Goal: Find specific page/section: Find specific page/section

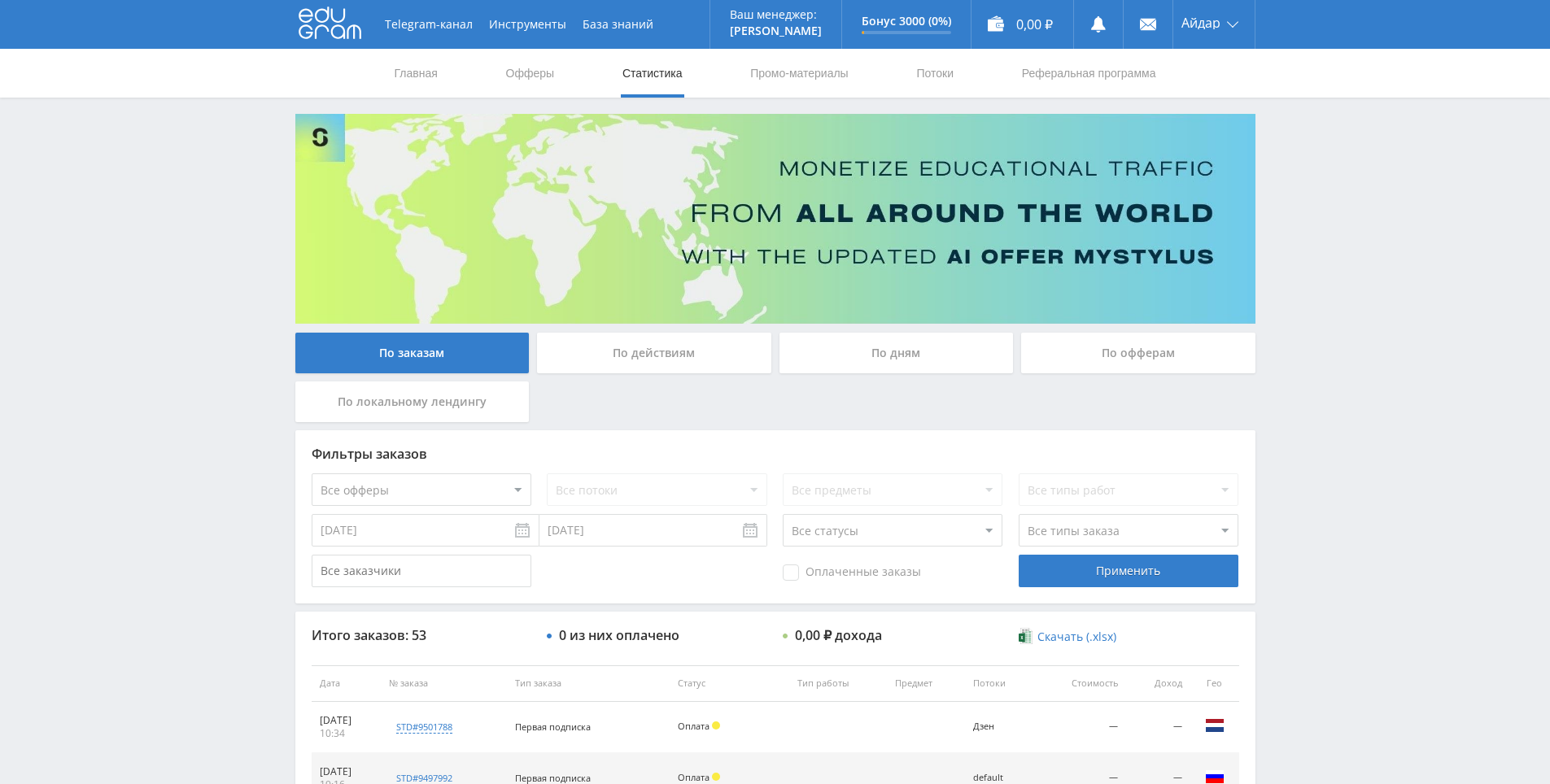
scroll to position [244, 0]
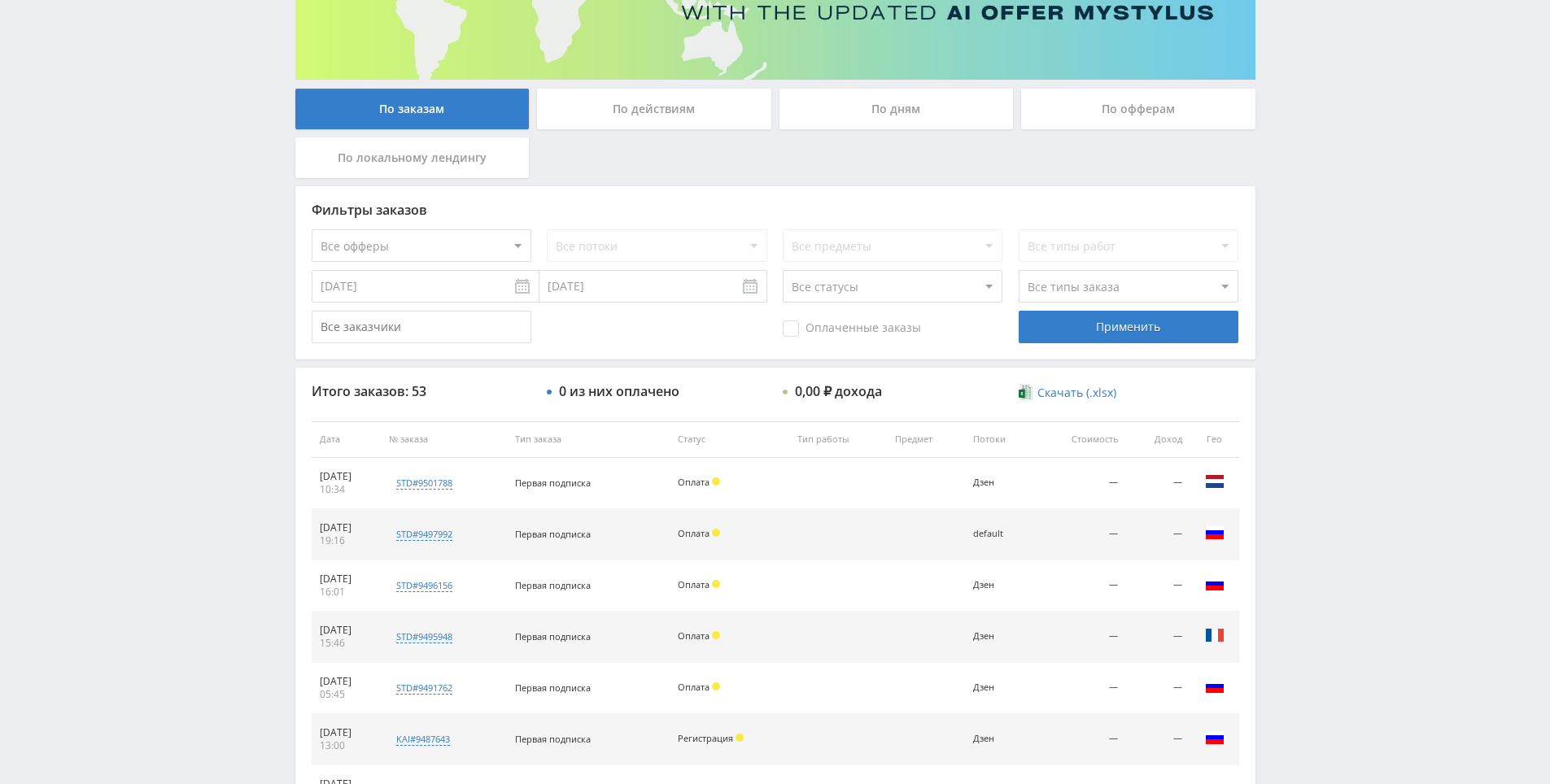
click at [1346, 437] on div "Telegram-канал Инструменты База знаний Ваш менеджер: [PERSON_NAME] Online @edug…" at bounding box center [775, 439] width 1550 height 1366
drag, startPoint x: 1346, startPoint y: 437, endPoint x: 1325, endPoint y: 328, distance: 111.0
click at [1323, 314] on div "Telegram-канал Инструменты База знаний Ваш менеджер: [PERSON_NAME] Online @edug…" at bounding box center [775, 439] width 1550 height 1366
click at [1328, 264] on div "Telegram-канал Инструменты База знаний Ваш менеджер: [PERSON_NAME] Online @edug…" at bounding box center [775, 439] width 1550 height 1366
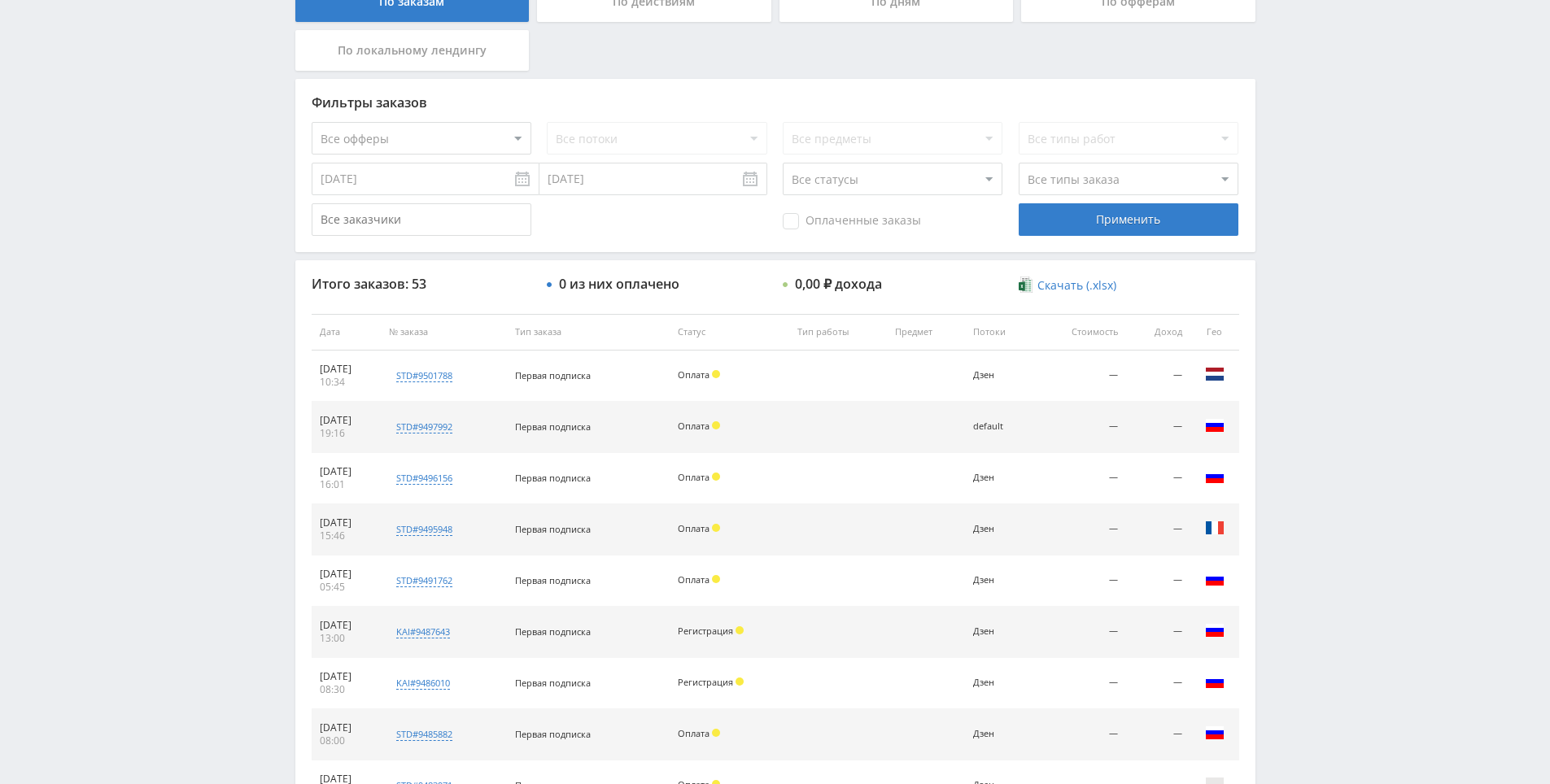
drag, startPoint x: 1348, startPoint y: 585, endPoint x: 1343, endPoint y: 556, distance: 29.4
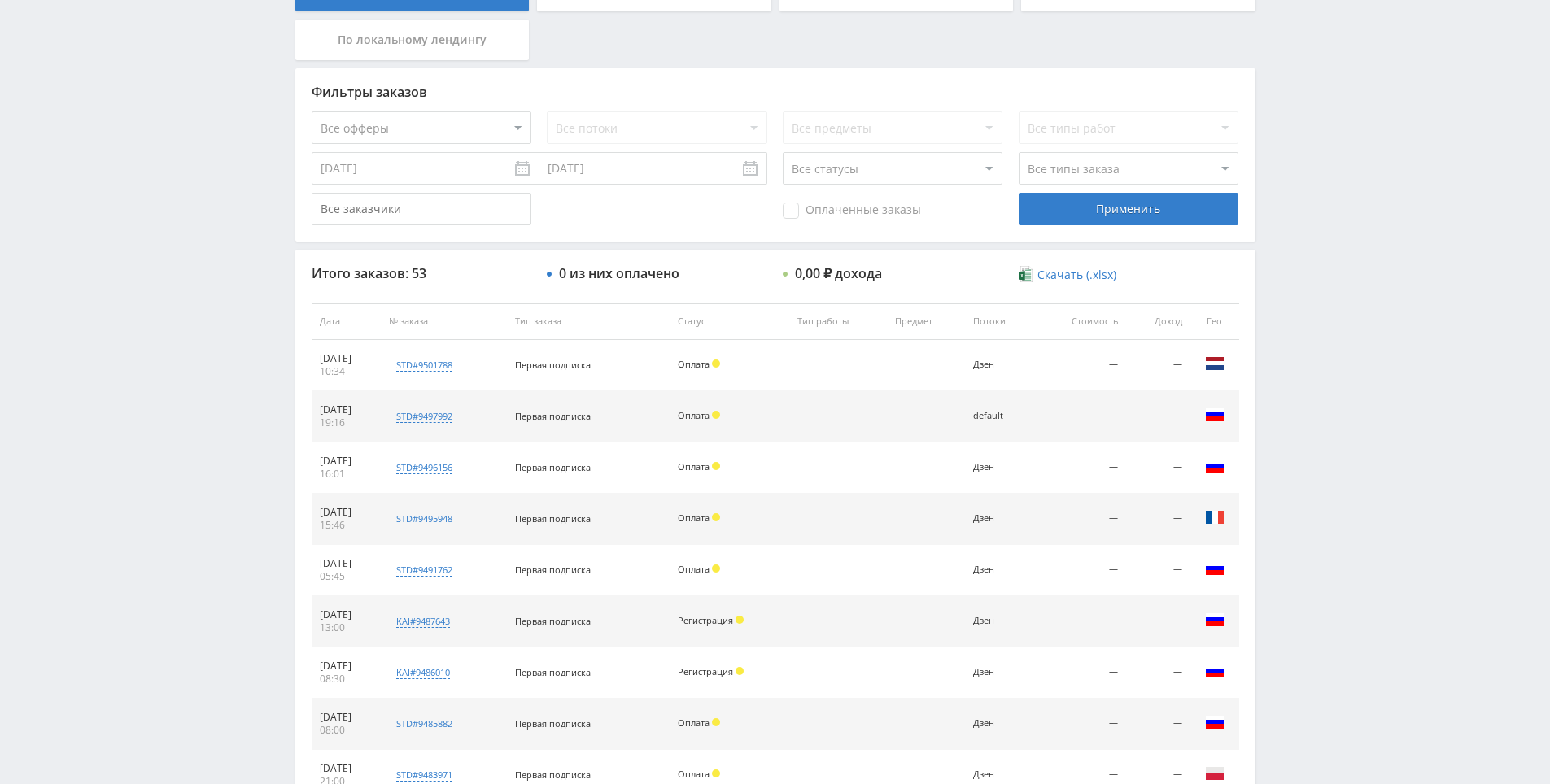
drag, startPoint x: 1343, startPoint y: 556, endPoint x: 1334, endPoint y: 509, distance: 47.9
click at [1331, 448] on div "Telegram-канал Инструменты База знаний Ваш менеджер: [PERSON_NAME] Alex Online …" at bounding box center [775, 321] width 1550 height 1366
drag, startPoint x: 1331, startPoint y: 446, endPoint x: 1332, endPoint y: 367, distance: 79.0
click at [1332, 367] on div "Telegram-канал Инструменты База знаний Ваш менеджер: [PERSON_NAME] Alex Online …" at bounding box center [775, 321] width 1550 height 1366
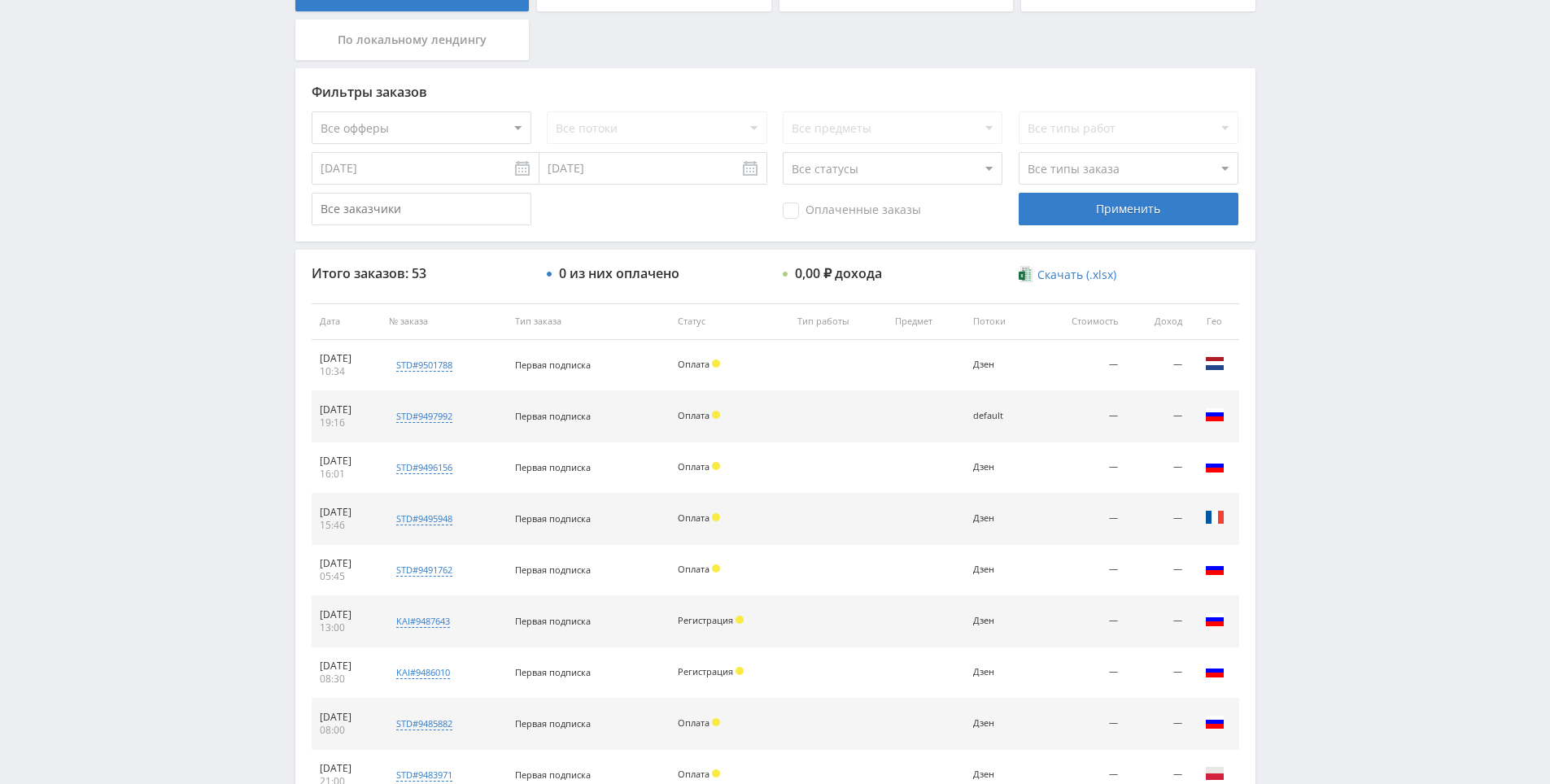
click at [1332, 302] on div "Telegram-канал Инструменты База знаний Ваш менеджер: [PERSON_NAME] Alex Online …" at bounding box center [775, 321] width 1550 height 1366
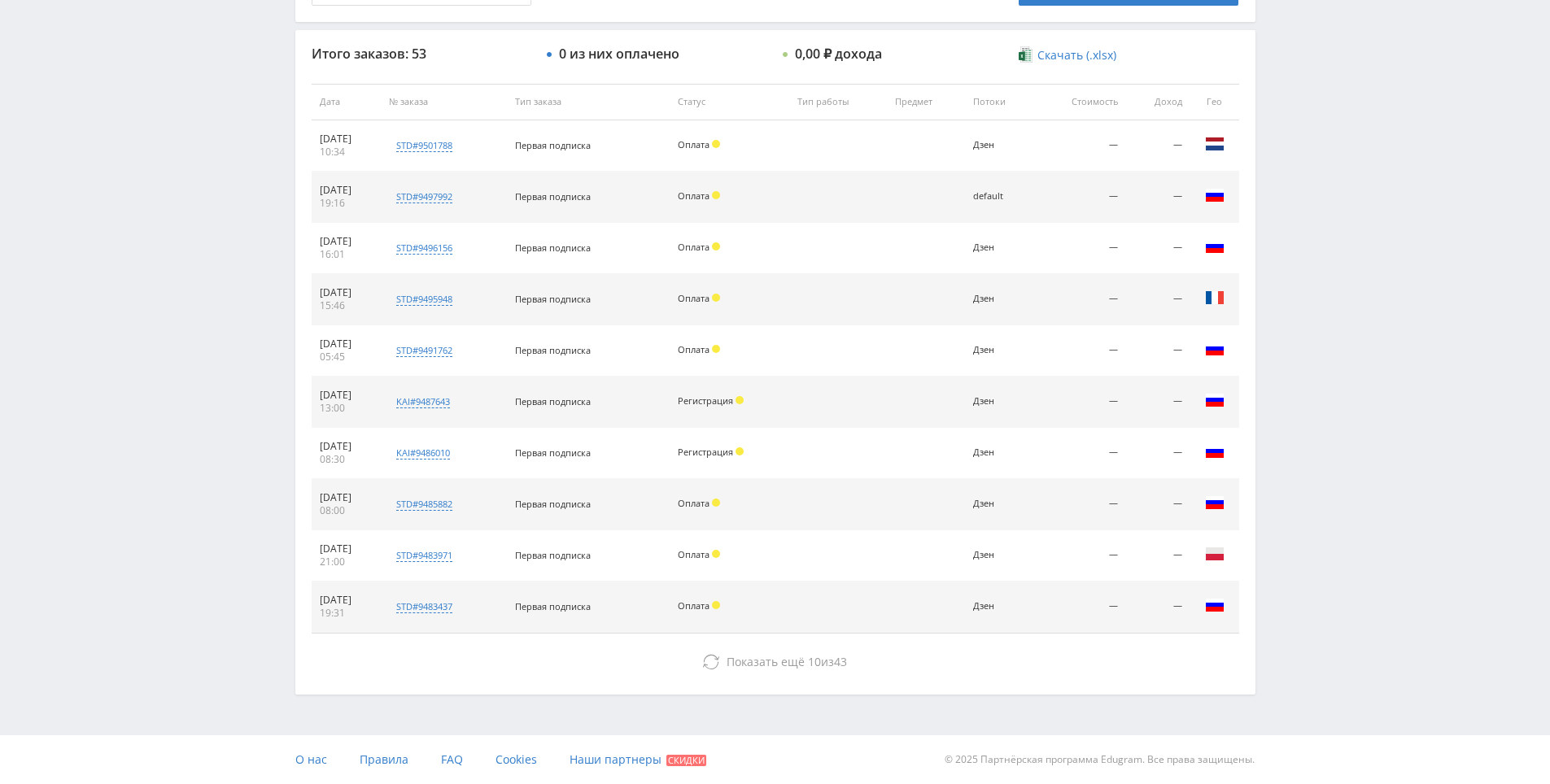
drag, startPoint x: 1332, startPoint y: 579, endPoint x: 1332, endPoint y: 686, distance: 107.0
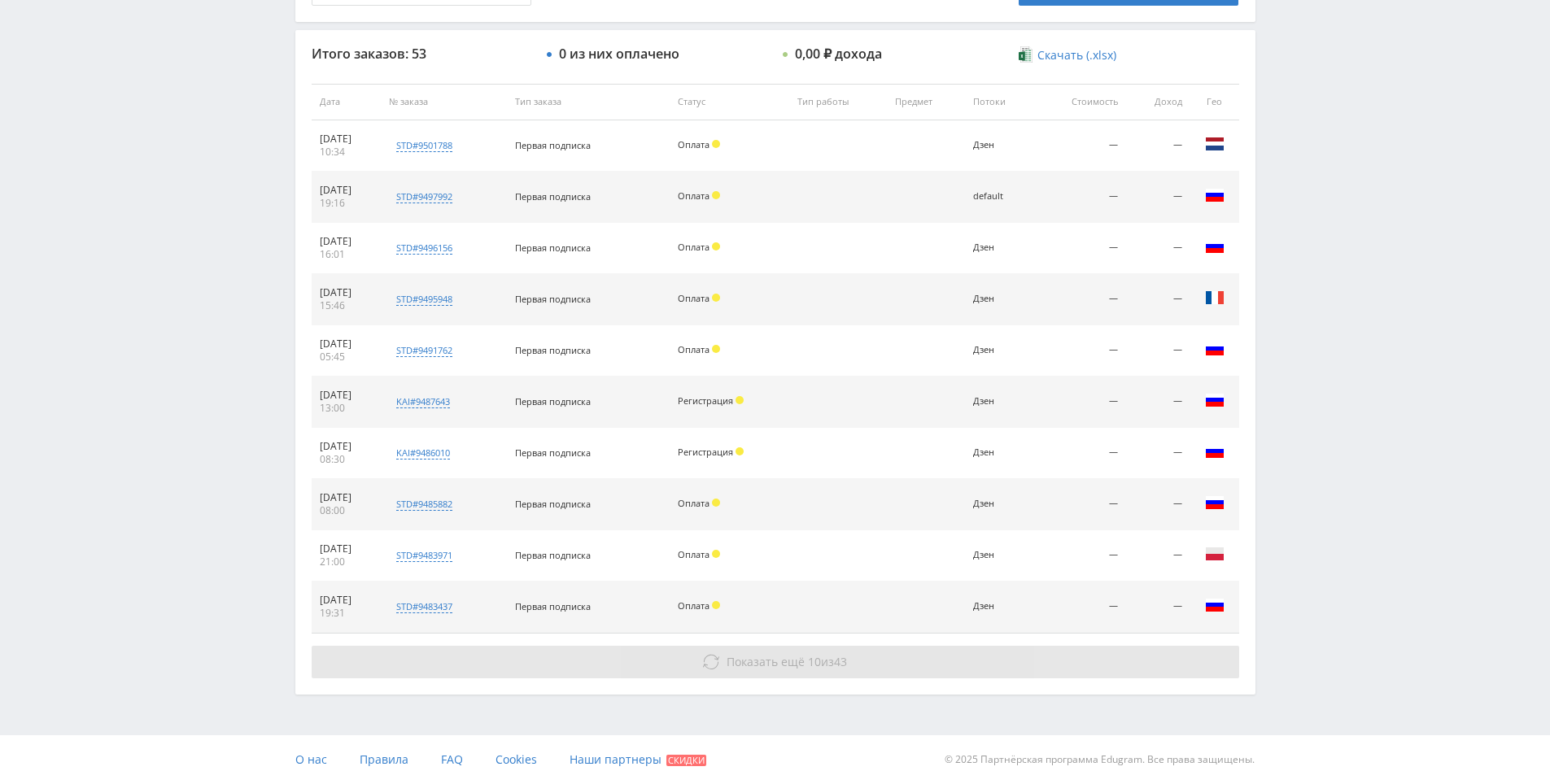
click at [942, 652] on button "Показать ещё 10 из 43" at bounding box center [775, 663] width 928 height 33
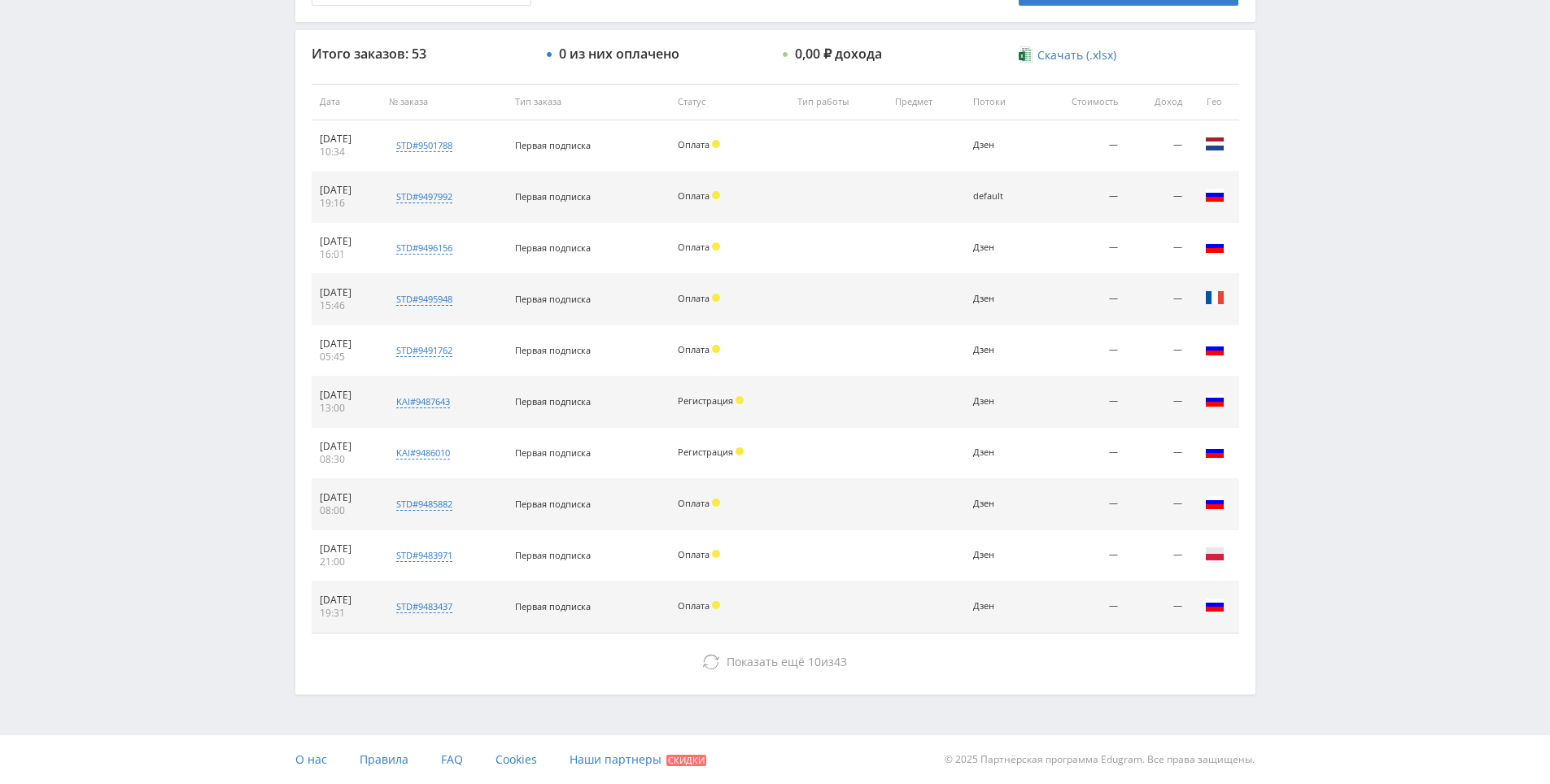
drag, startPoint x: 1348, startPoint y: 414, endPoint x: 1335, endPoint y: 645, distance: 231.4
drag, startPoint x: 1328, startPoint y: 484, endPoint x: 1326, endPoint y: 541, distance: 57.0
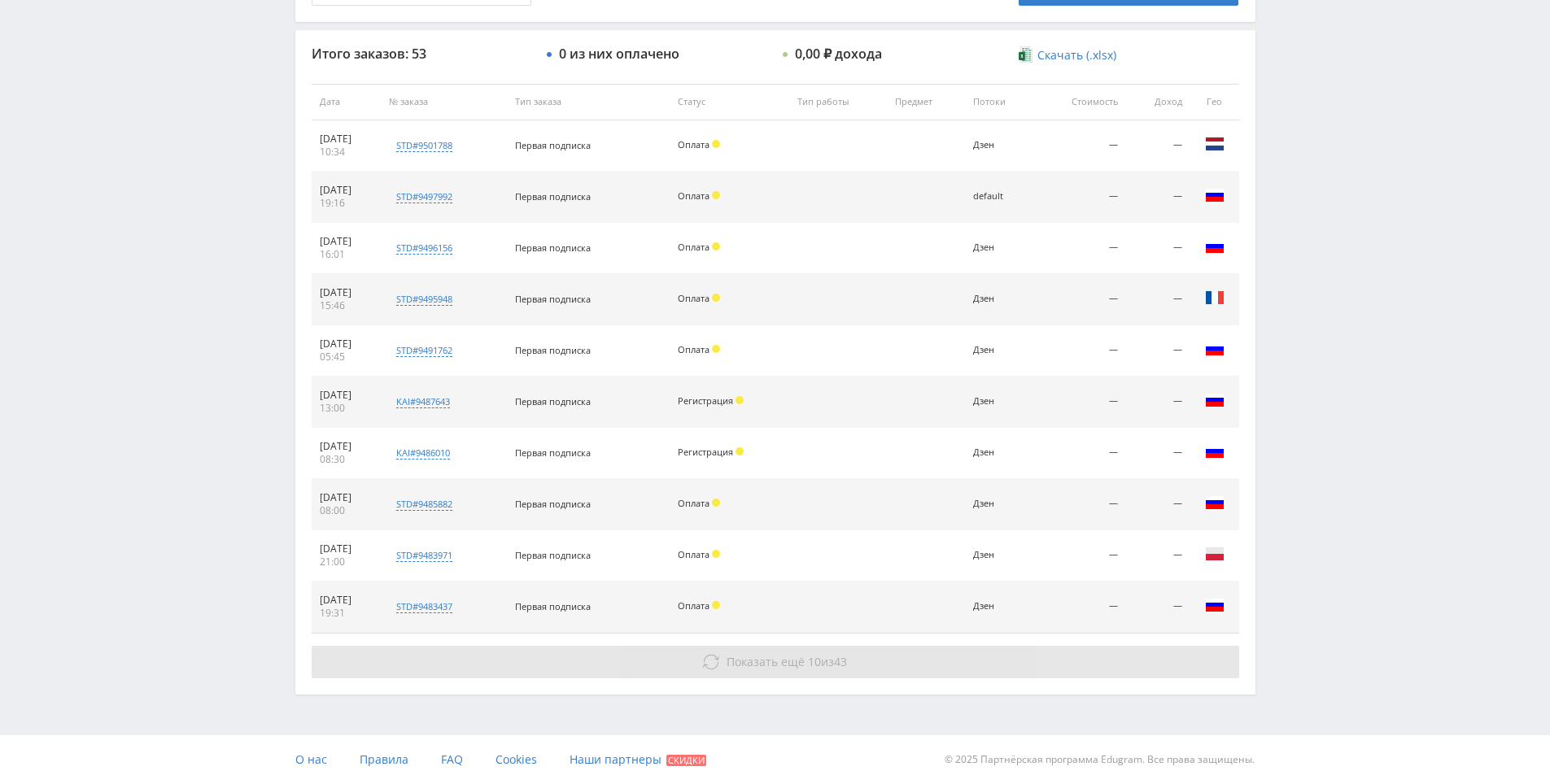
click at [781, 663] on span "Показать ещё" at bounding box center [765, 662] width 78 height 16
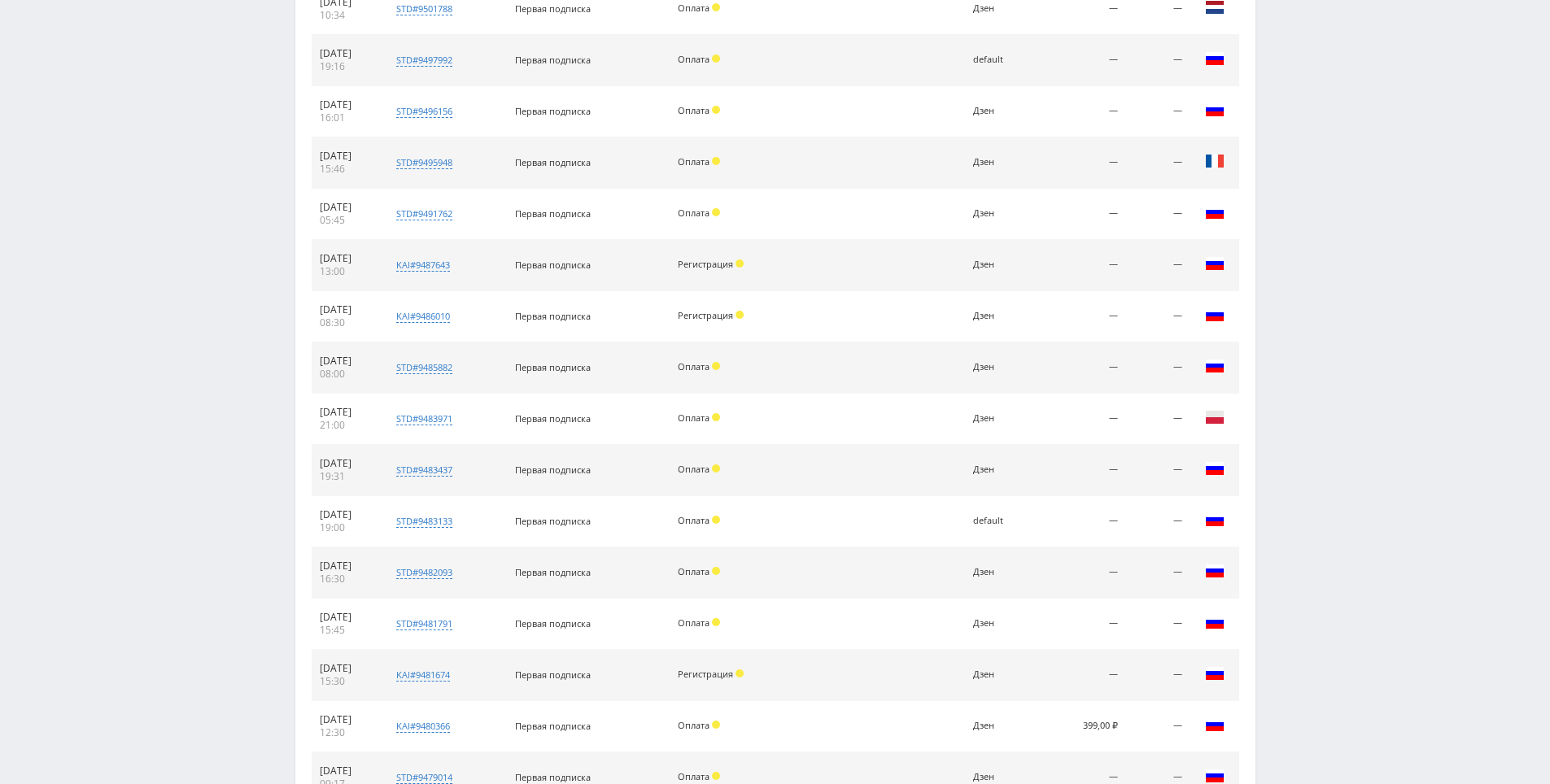
scroll to position [1094, 0]
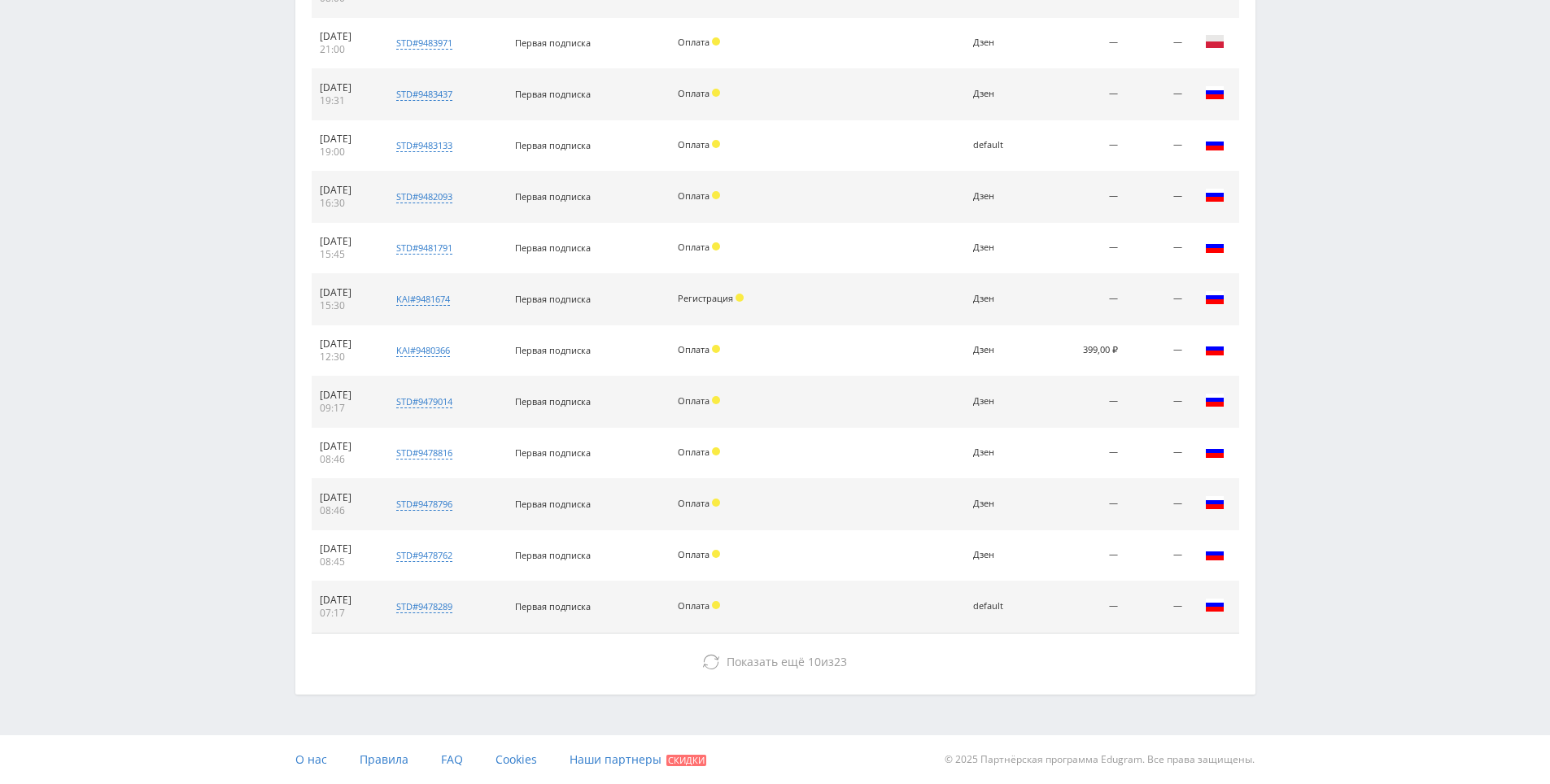
drag, startPoint x: 1303, startPoint y: 702, endPoint x: 1214, endPoint y: 739, distance: 96.4
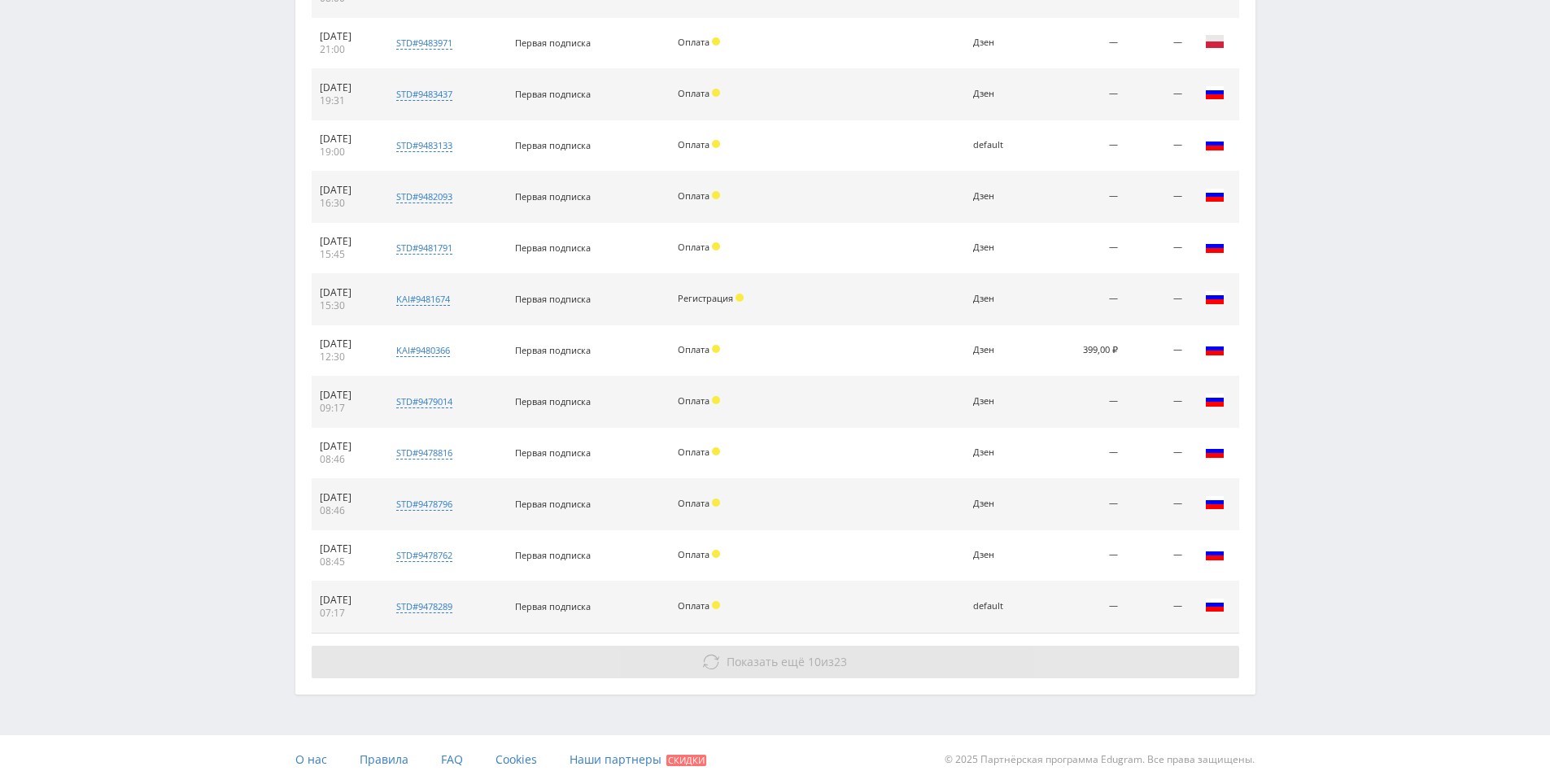
click at [993, 663] on button "Показать ещё 10 из 23" at bounding box center [775, 663] width 928 height 33
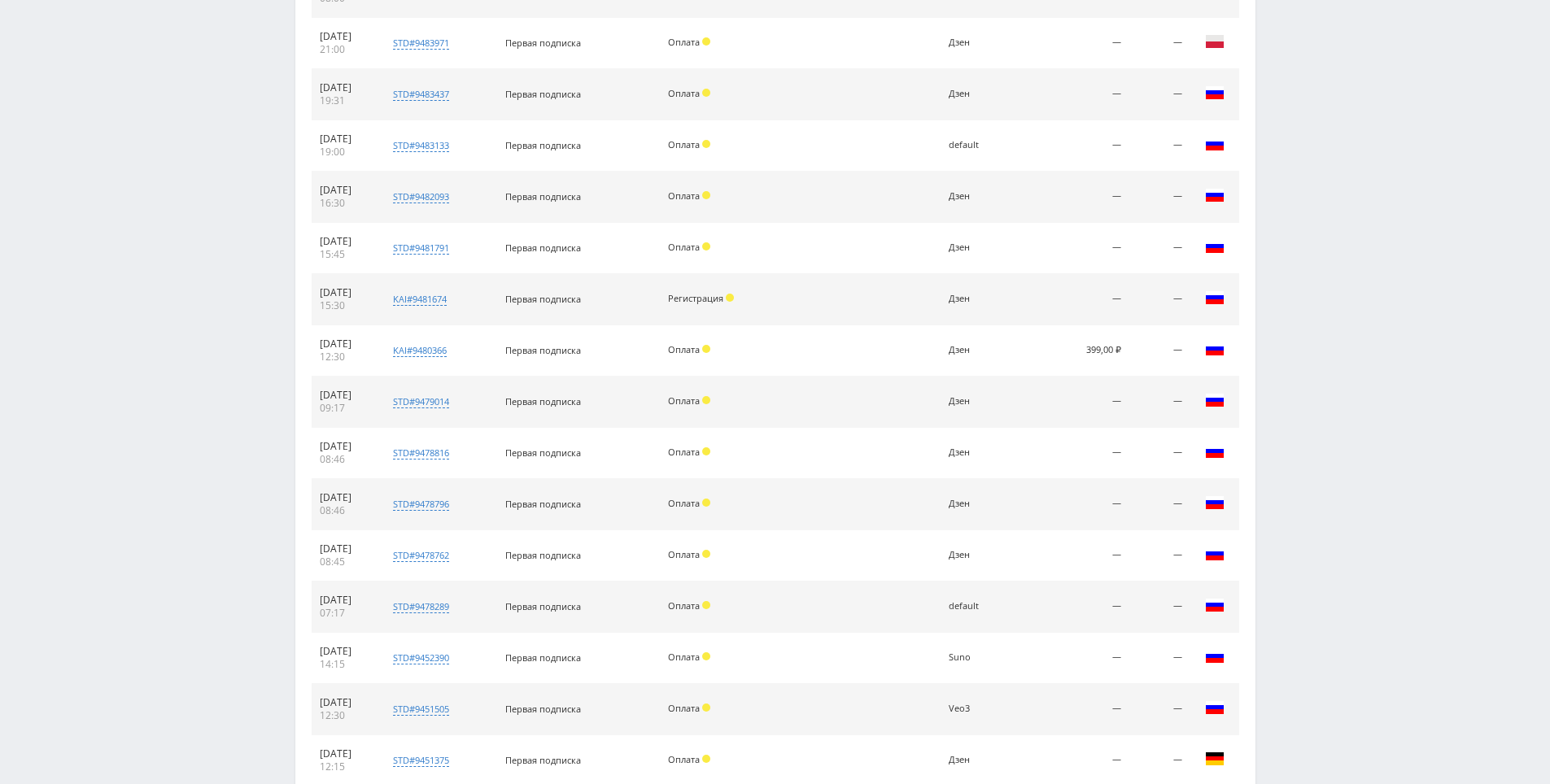
drag, startPoint x: 1339, startPoint y: 494, endPoint x: 1339, endPoint y: 466, distance: 28.0
click at [1329, 416] on div "Telegram-канал Инструменты База знаний Ваш менеджер: [PERSON_NAME] Alex Online …" at bounding box center [775, 102] width 1550 height 2392
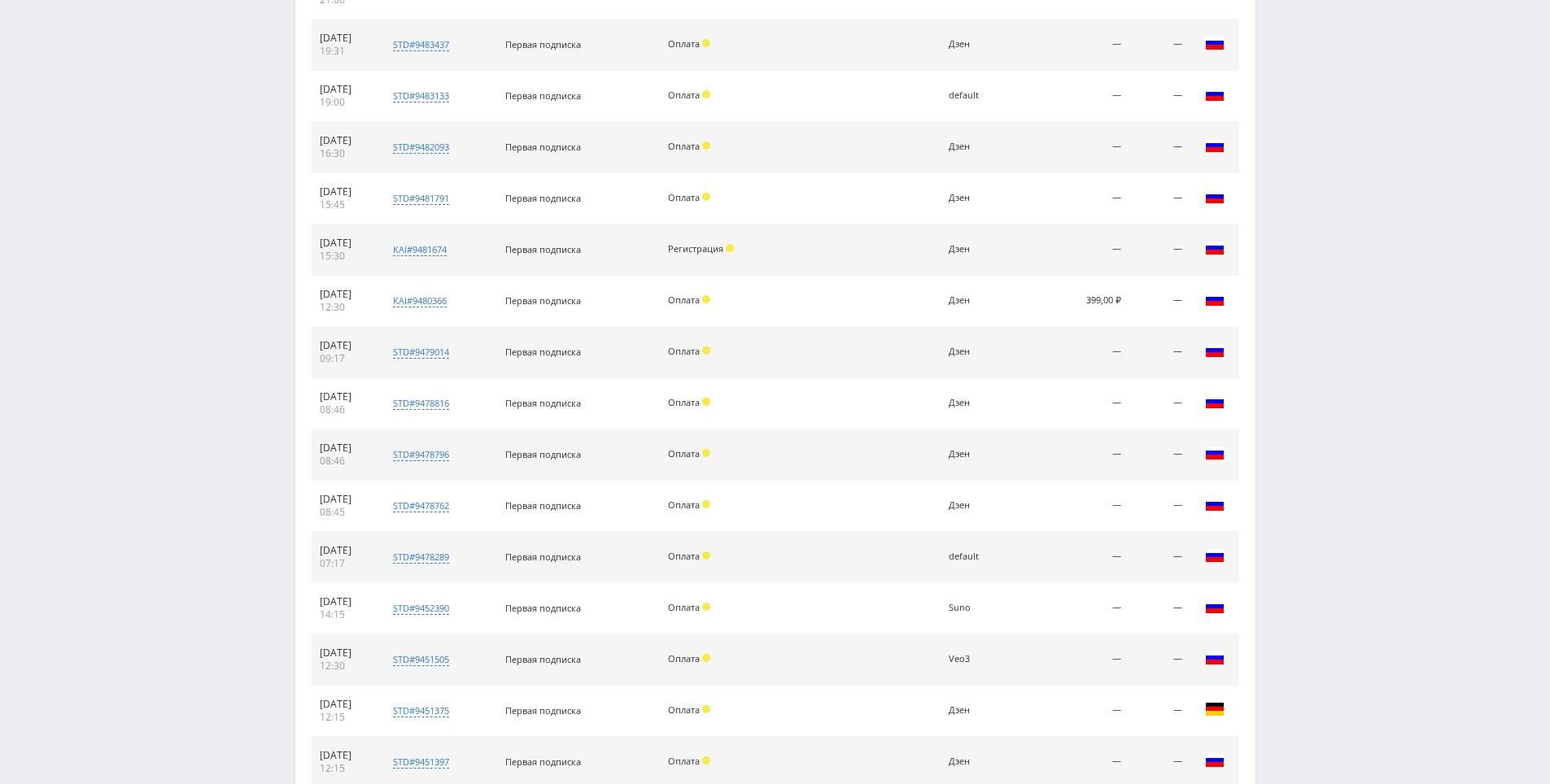
scroll to position [1607, 0]
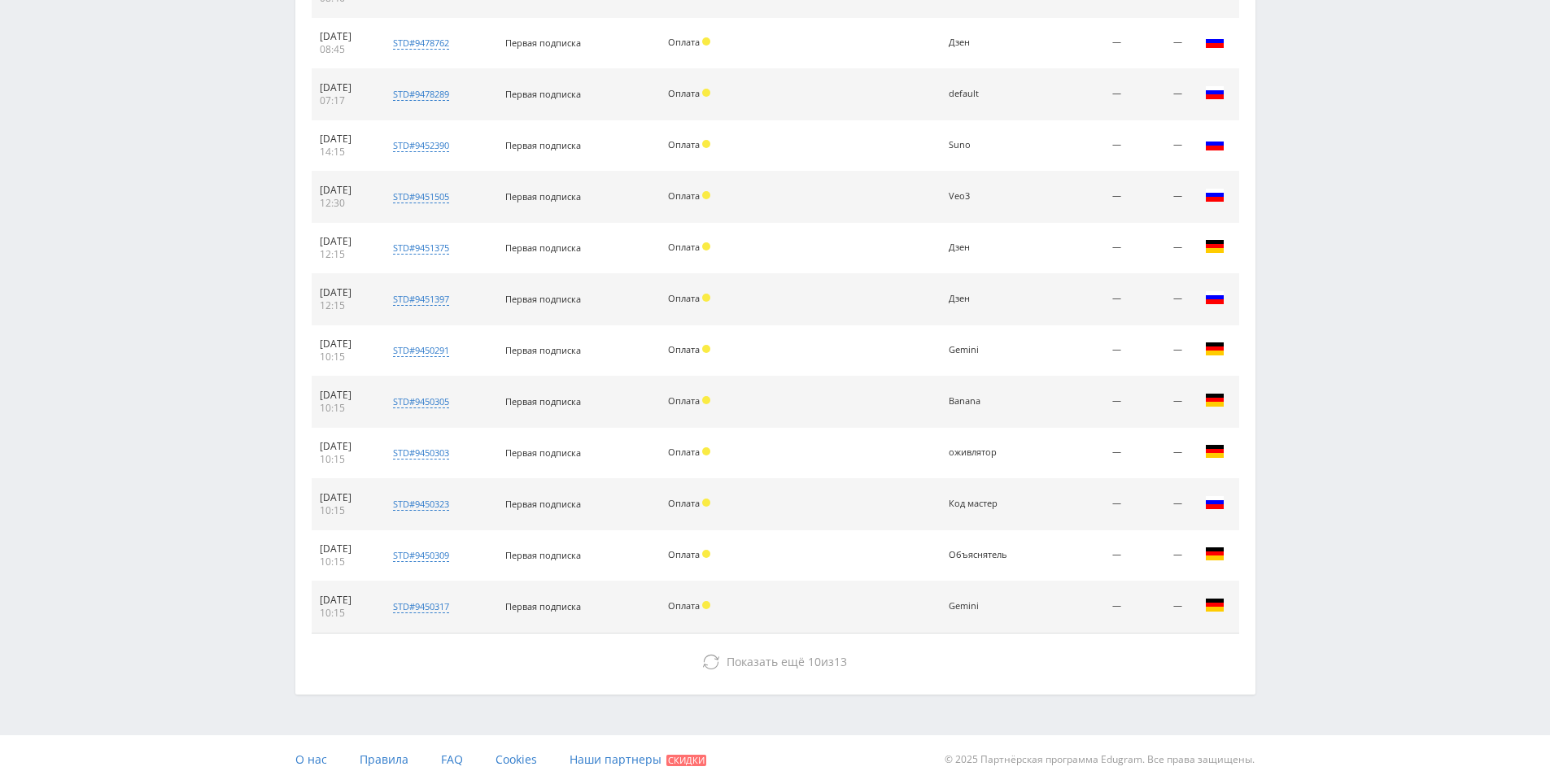
drag, startPoint x: 1327, startPoint y: 332, endPoint x: 1328, endPoint y: 607, distance: 275.0
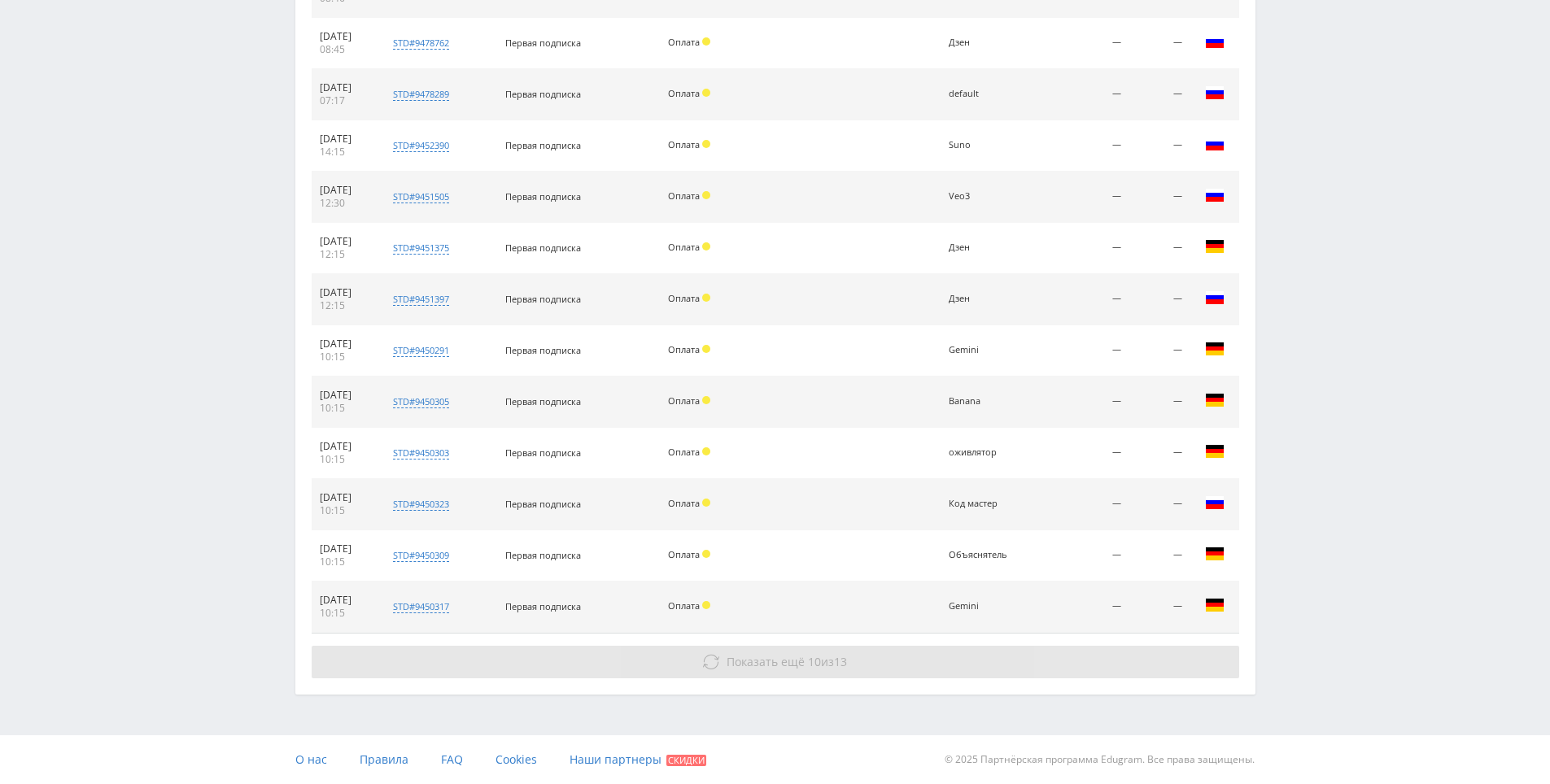
click at [962, 663] on button "Показать ещё 10 из 13" at bounding box center [775, 663] width 928 height 33
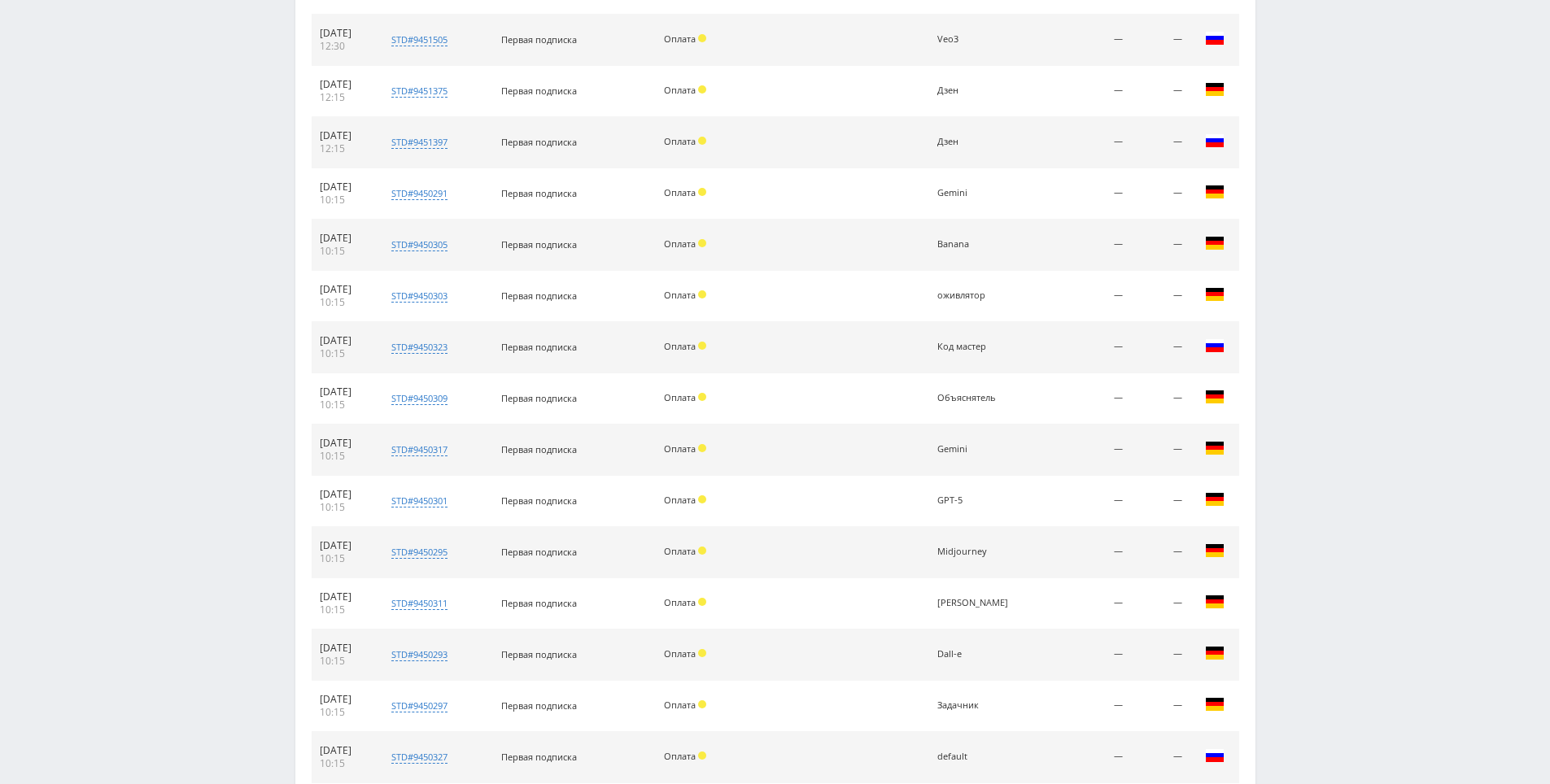
scroll to position [2119, 0]
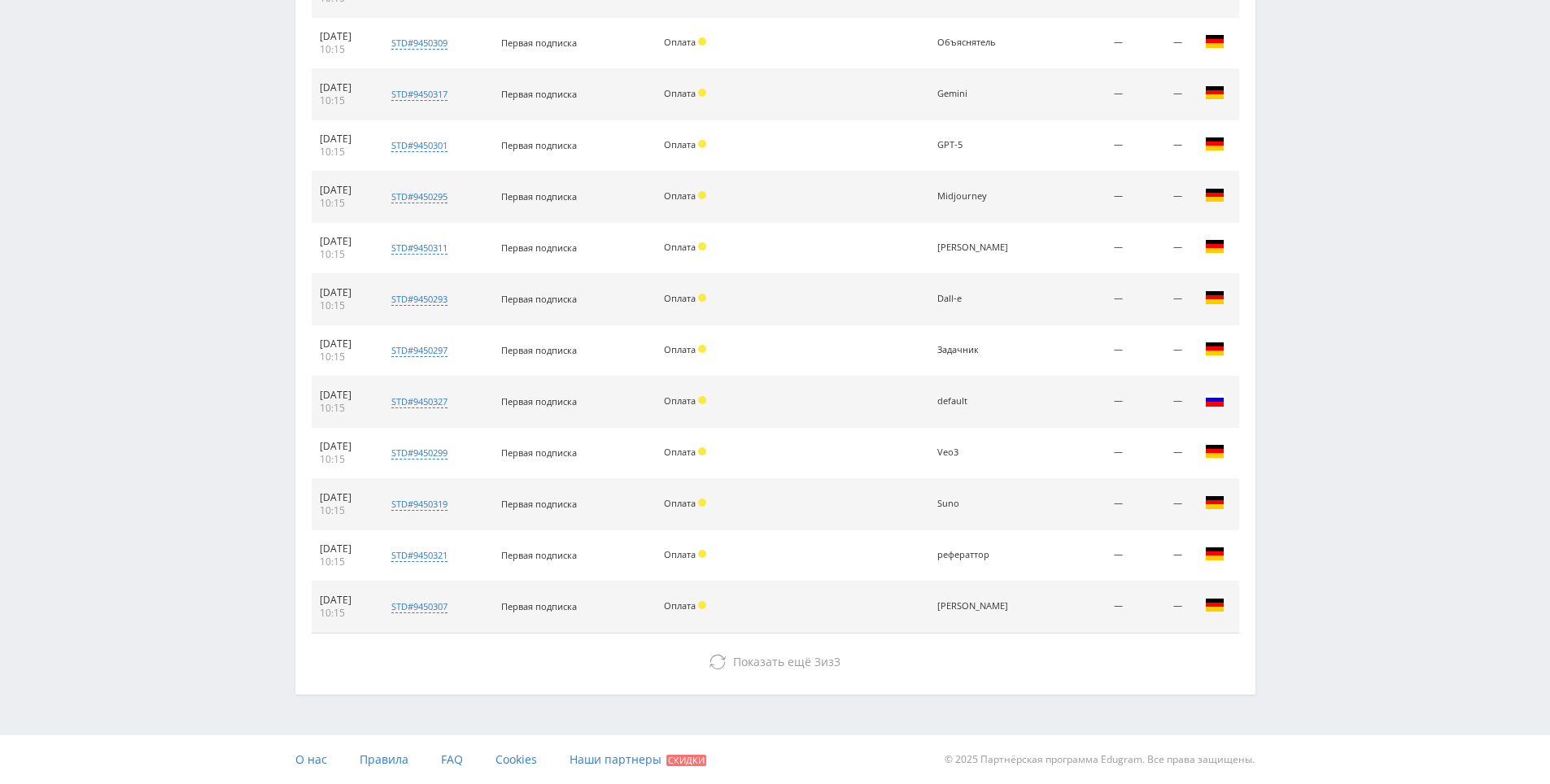
drag, startPoint x: 1310, startPoint y: 585, endPoint x: 1264, endPoint y: 717, distance: 139.8
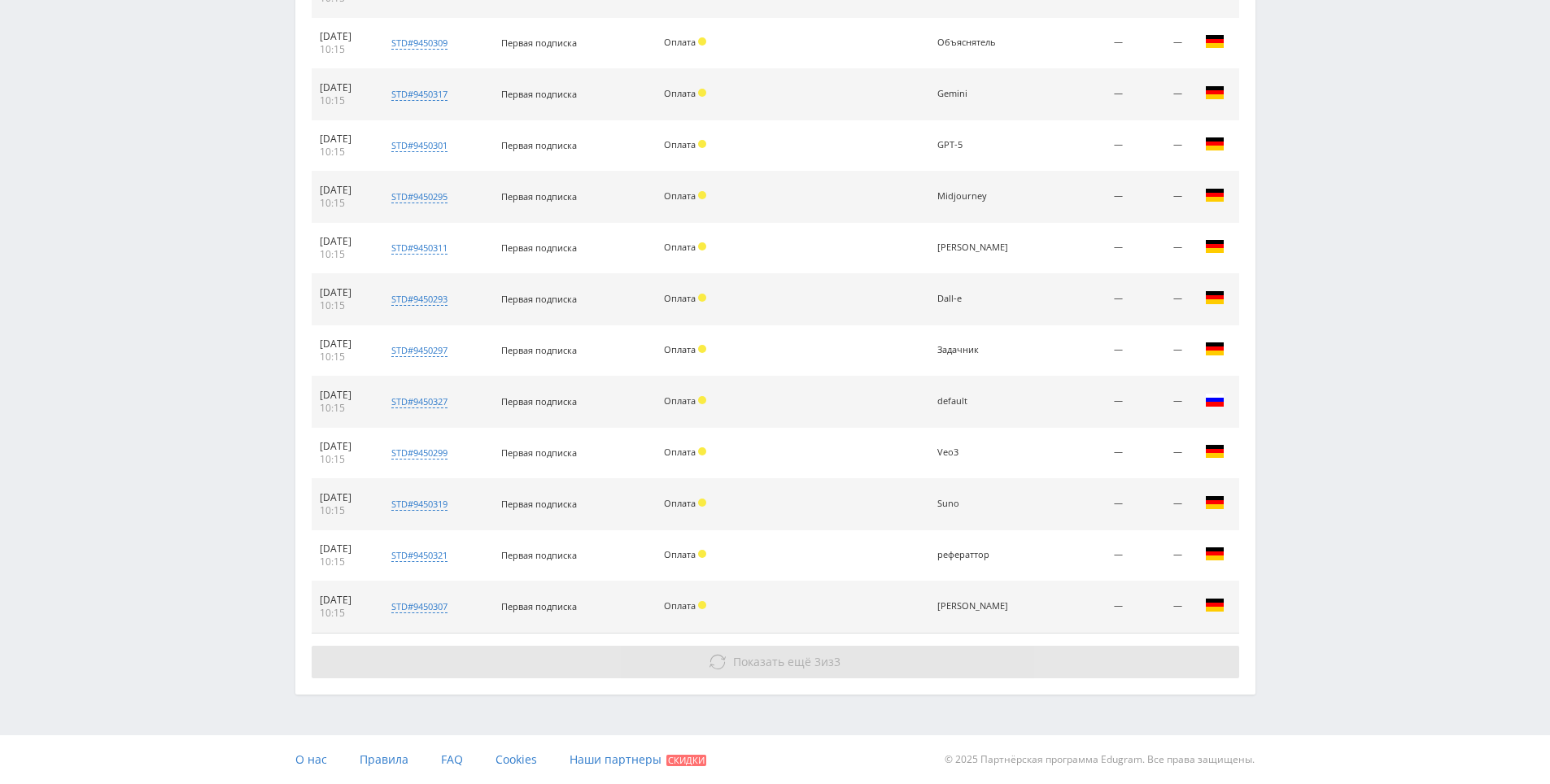
click at [1002, 669] on button "Показать ещё 3 из 3" at bounding box center [775, 663] width 928 height 33
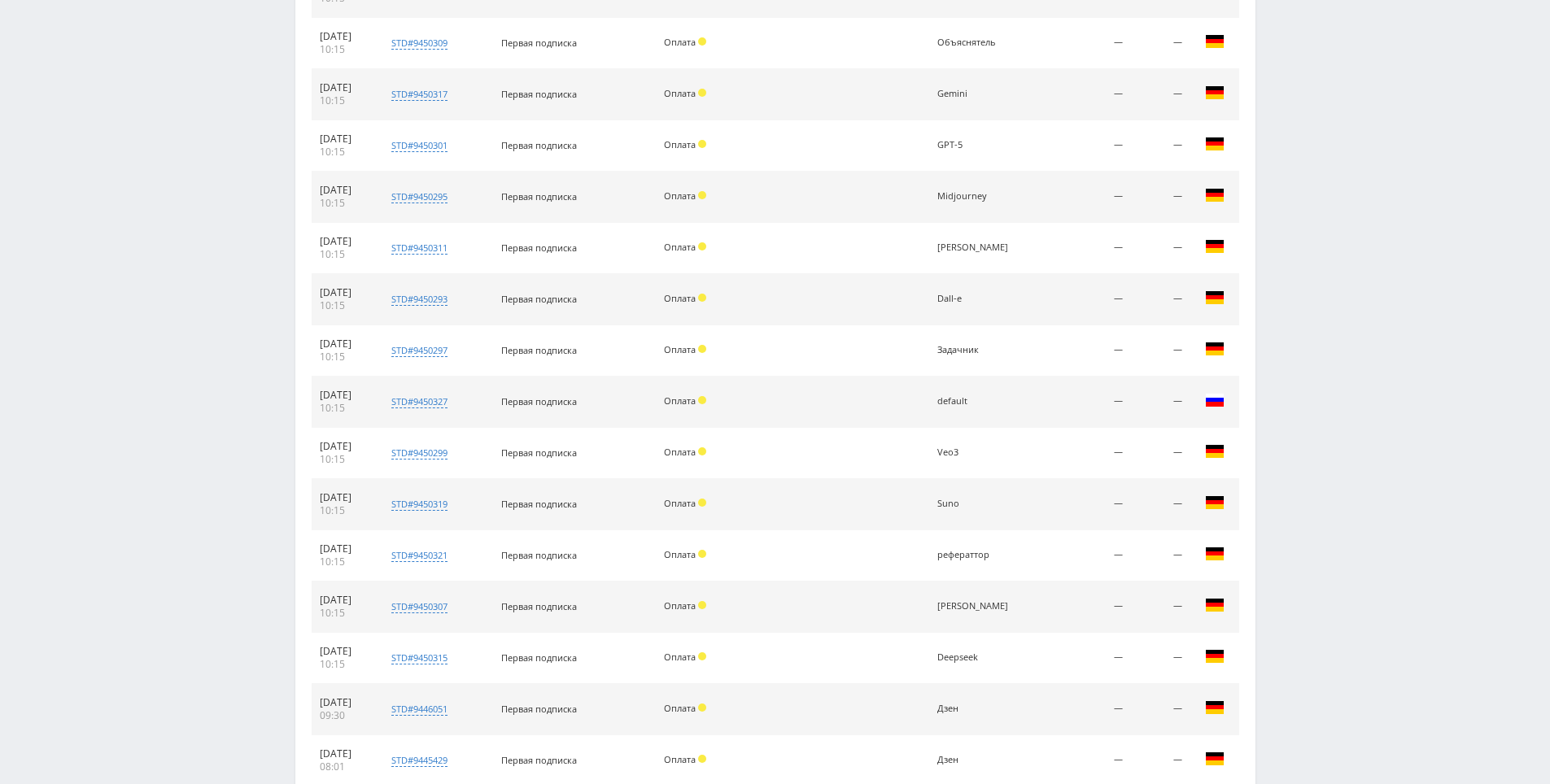
scroll to position [2241, 0]
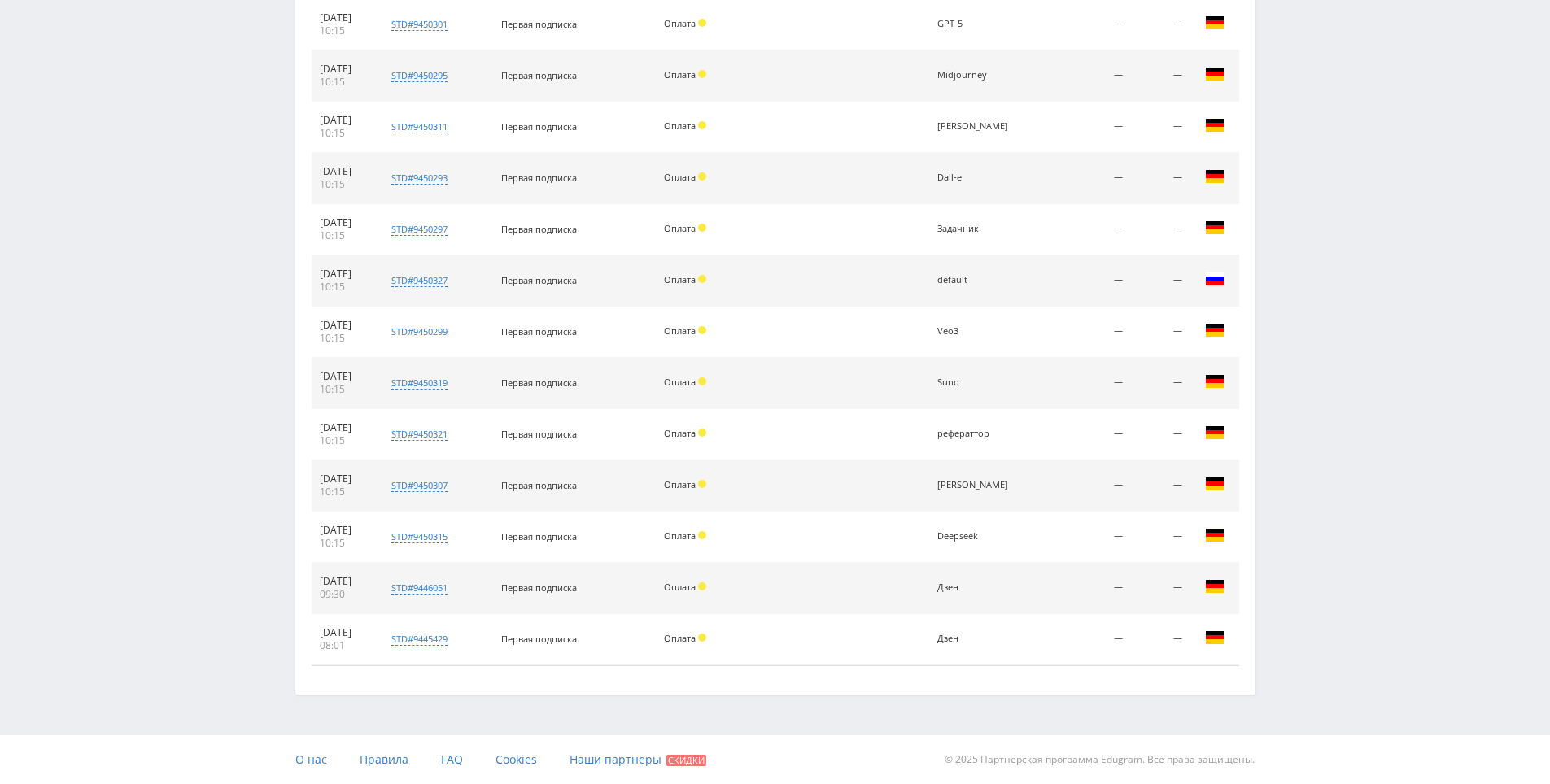
drag, startPoint x: 1317, startPoint y: 682, endPoint x: 1221, endPoint y: 702, distance: 98.1
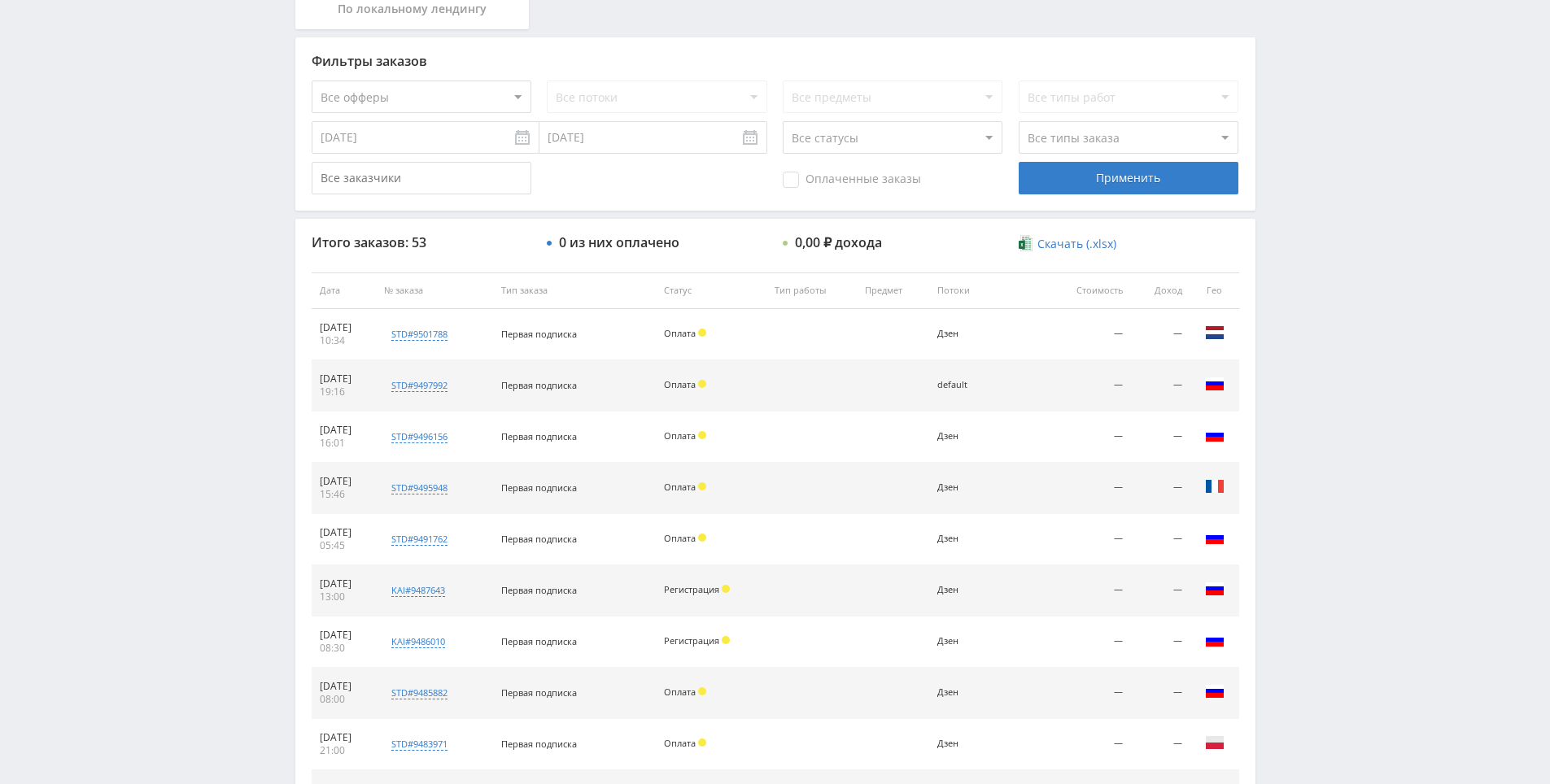
scroll to position [0, 0]
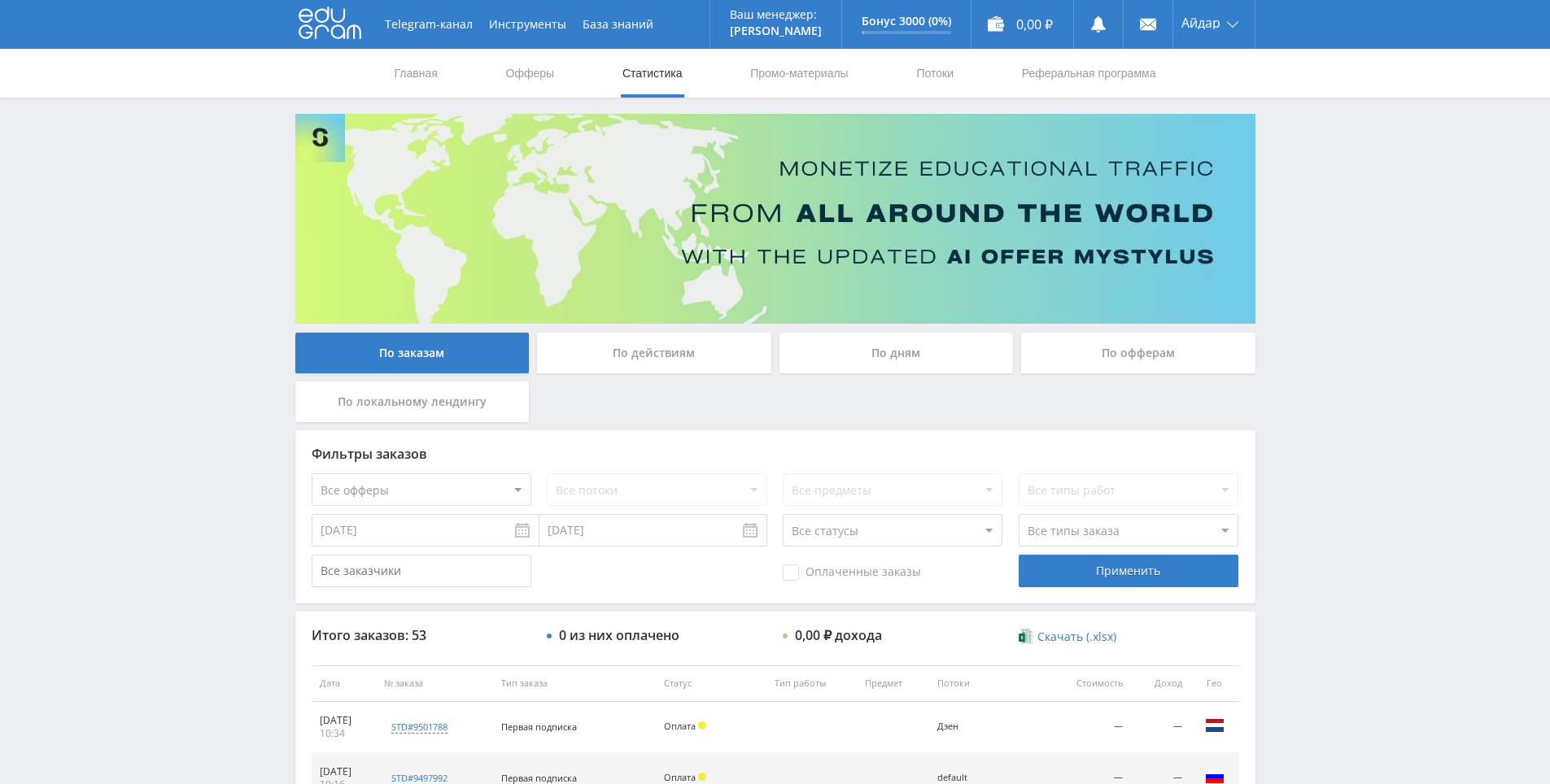
drag, startPoint x: 1245, startPoint y: 291, endPoint x: 1256, endPoint y: 266, distance: 27.3
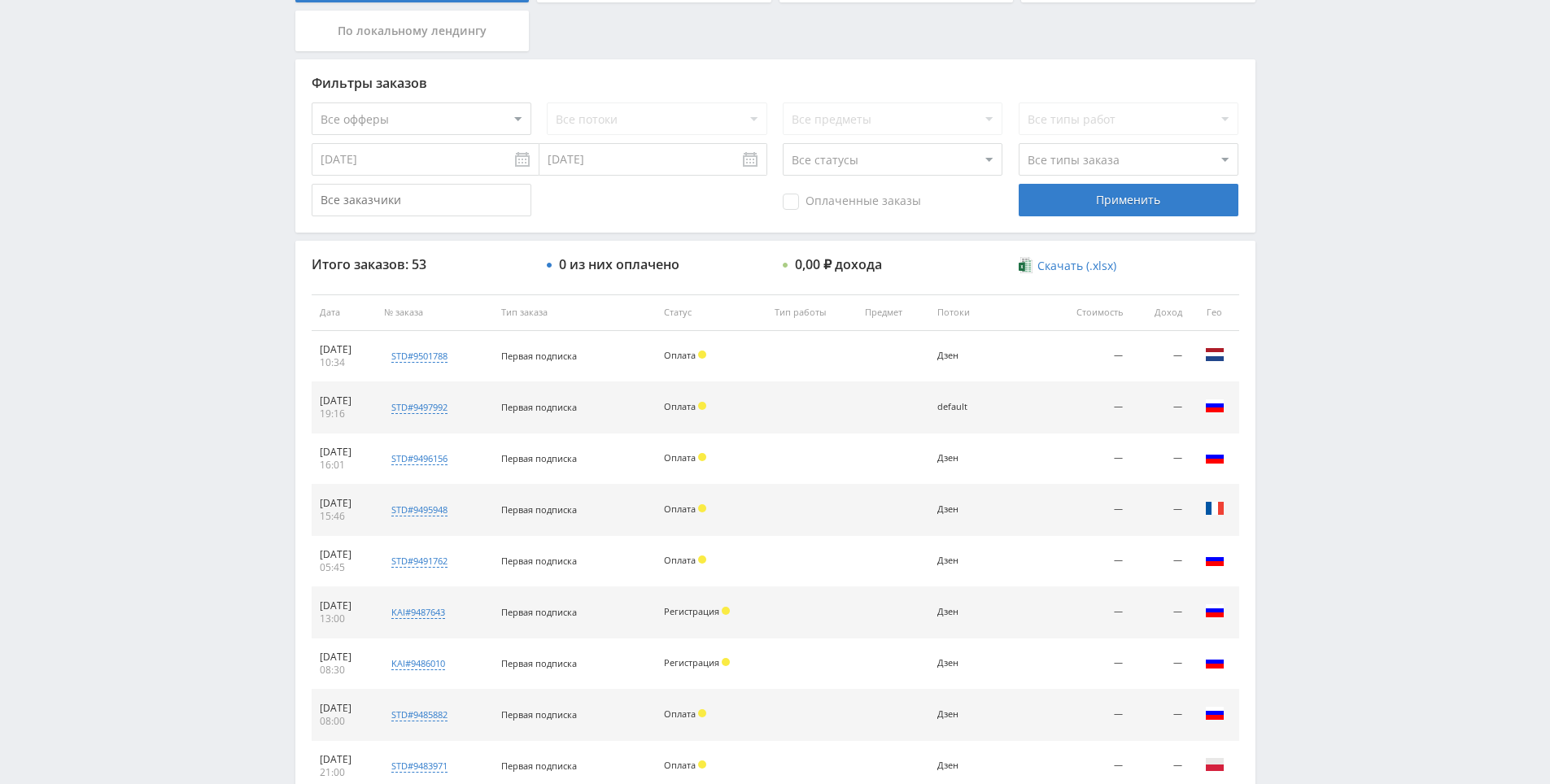
drag, startPoint x: 1323, startPoint y: 487, endPoint x: 1310, endPoint y: 297, distance: 190.4
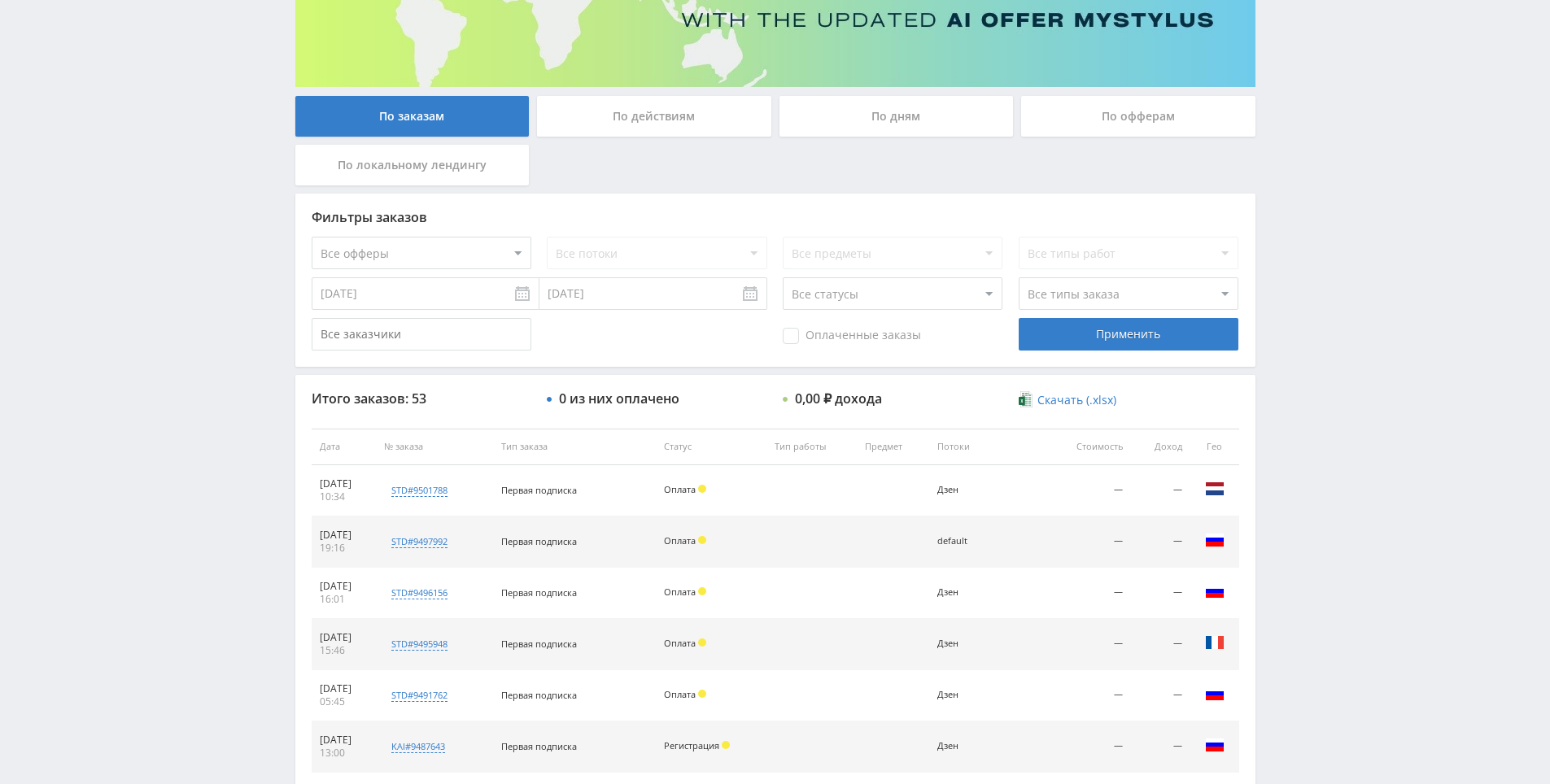
drag, startPoint x: 1310, startPoint y: 297, endPoint x: 1321, endPoint y: 240, distance: 58.1
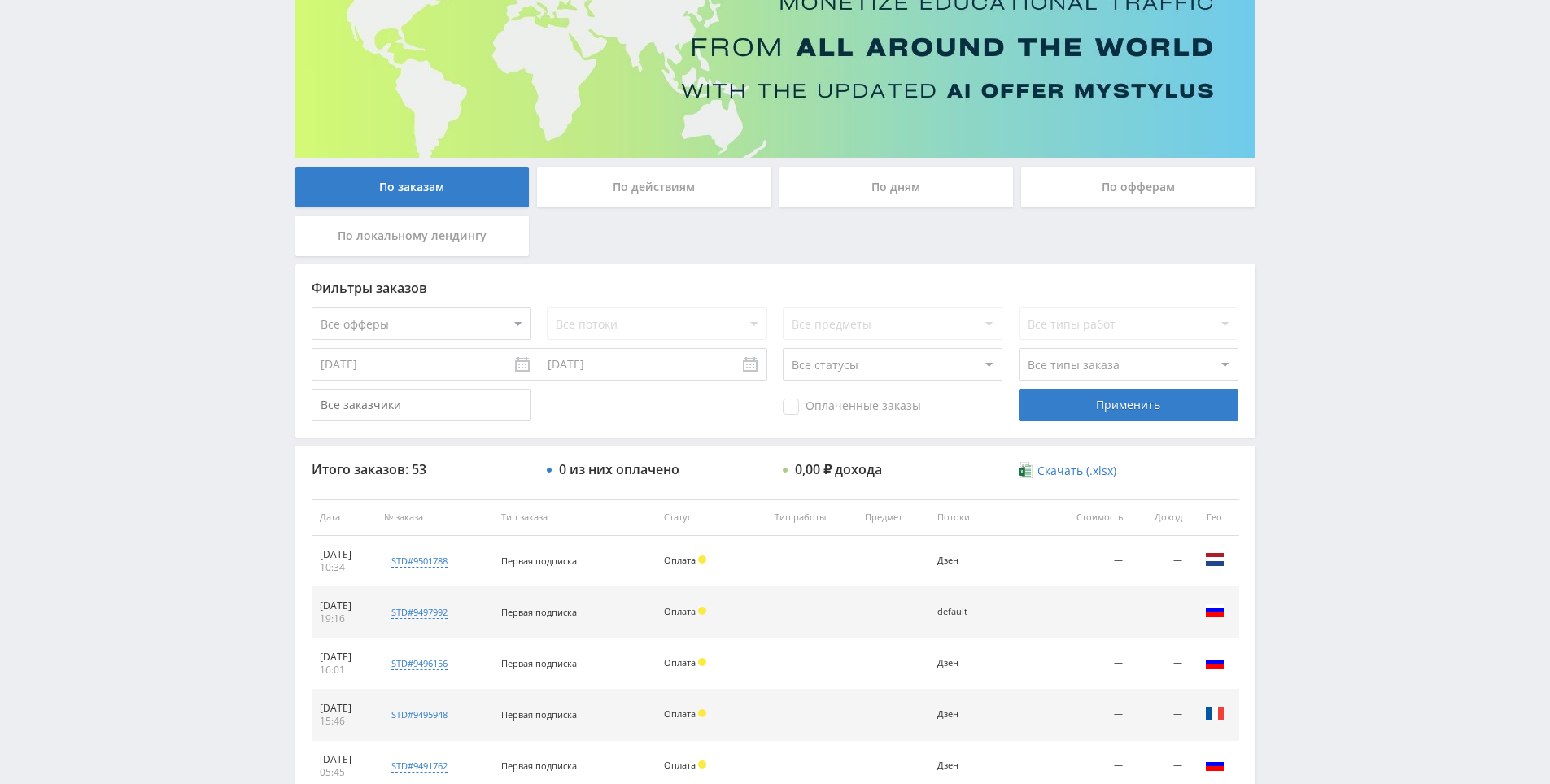
scroll to position [62, 0]
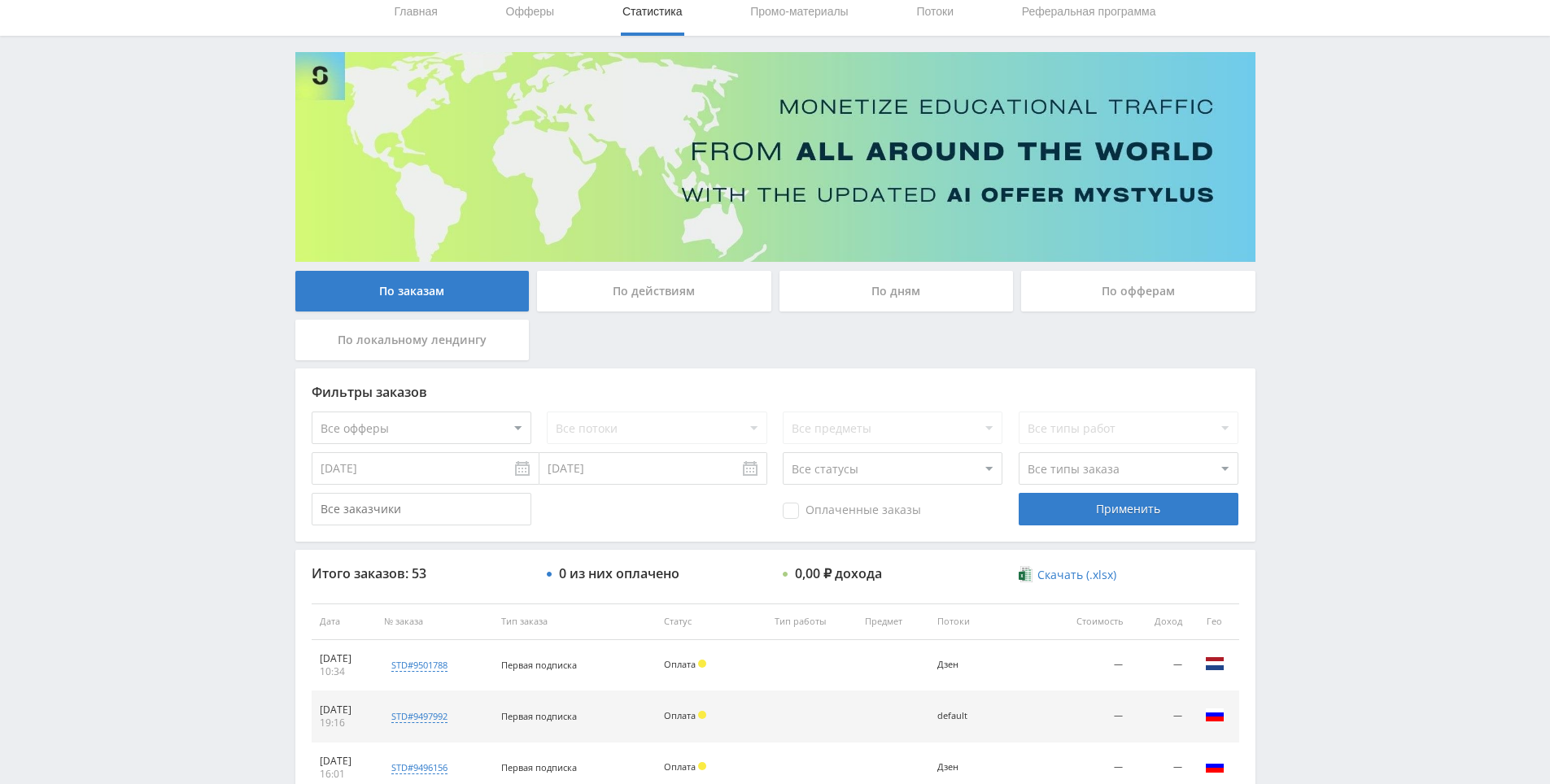
drag, startPoint x: 1345, startPoint y: 340, endPoint x: 1337, endPoint y: 137, distance: 203.2
